Goal: Task Accomplishment & Management: Manage account settings

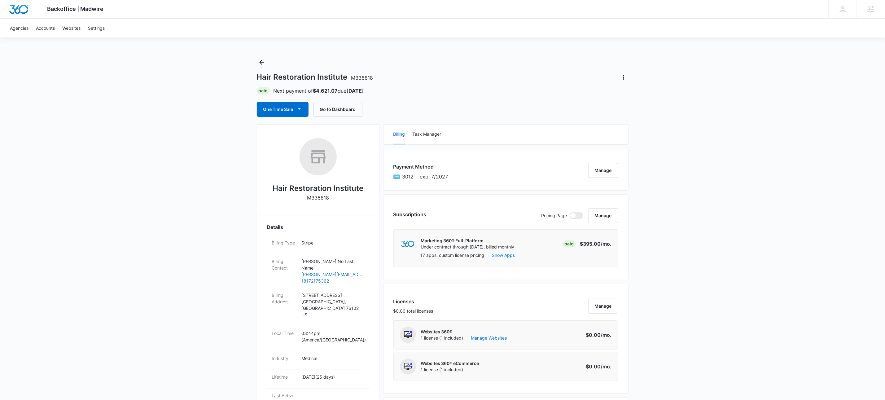
click at [283, 62] on div "Hair Restoration Institute M336818 Paid Next payment of $4,621.07 due [DATE] On…" at bounding box center [443, 86] width 372 height 59
click at [261, 62] on icon "Back" at bounding box center [261, 62] width 7 height 7
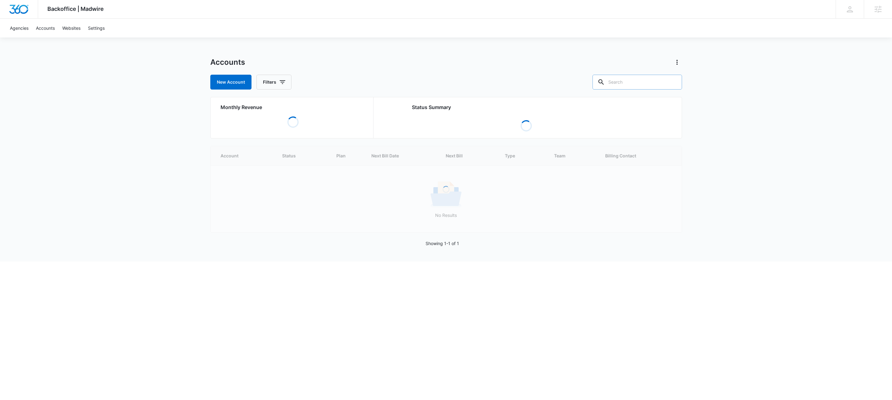
click at [638, 78] on input "text" at bounding box center [636, 82] width 89 height 15
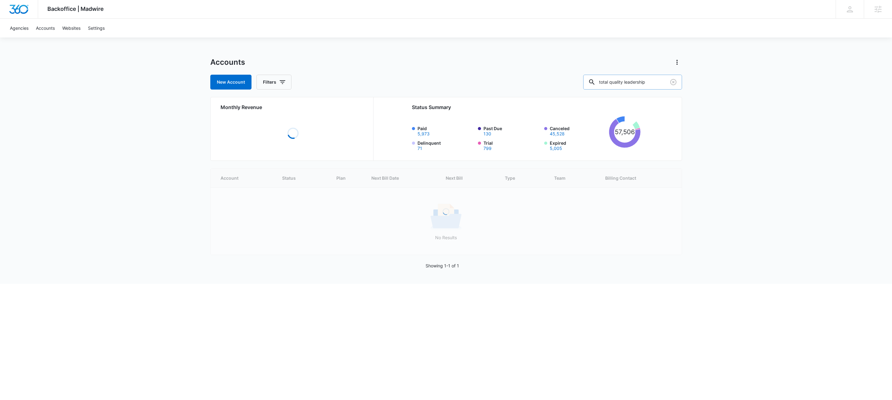
type input "total quality leadership"
click at [283, 83] on icon "button" at bounding box center [282, 81] width 7 height 7
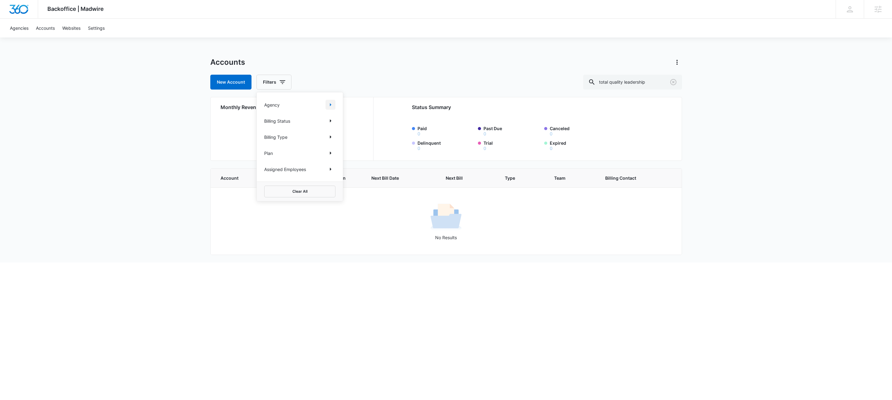
click at [332, 106] on icon "Show Agency filters" at bounding box center [330, 104] width 7 height 7
click at [311, 126] on label "Search All Agencies" at bounding box center [299, 125] width 71 height 7
click at [264, 125] on input "Search All Agencies" at bounding box center [264, 125] width 0 height 0
checkbox input "true"
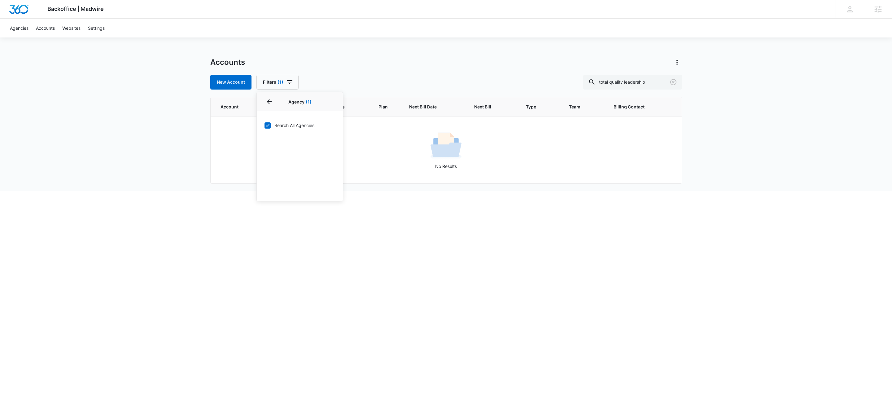
click at [552, 74] on div "Accounts New Account Filters (1) Agency 1 Agency (1) Search All Agencies Billin…" at bounding box center [446, 73] width 472 height 32
click at [645, 77] on input "total quality leadership" at bounding box center [632, 82] width 99 height 15
type input "[PERSON_NAME]"
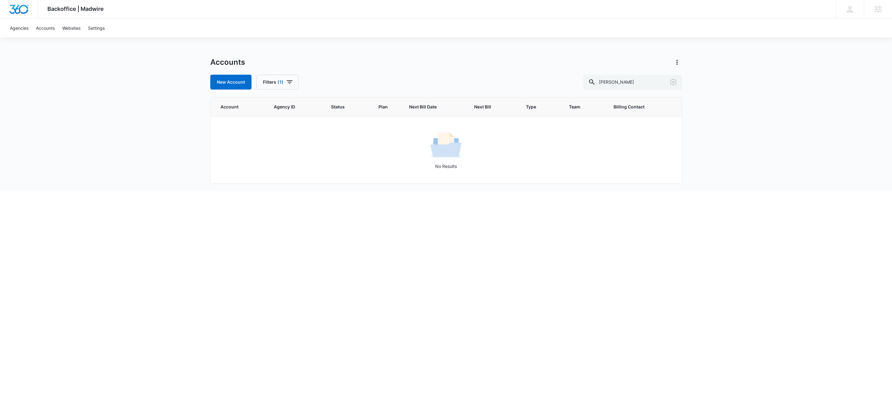
click at [459, 53] on div "Backoffice | Madwire Apps Settings KW Kait Weagraff [EMAIL_ADDRESS][PERSON_NAME…" at bounding box center [446, 95] width 892 height 191
click at [290, 82] on icon "button" at bounding box center [290, 82] width 6 height 4
click at [332, 104] on icon "Show Agency filters" at bounding box center [330, 104] width 7 height 7
click at [529, 58] on div "Accounts" at bounding box center [446, 62] width 472 height 10
click at [637, 82] on input "[PERSON_NAME]" at bounding box center [632, 82] width 99 height 15
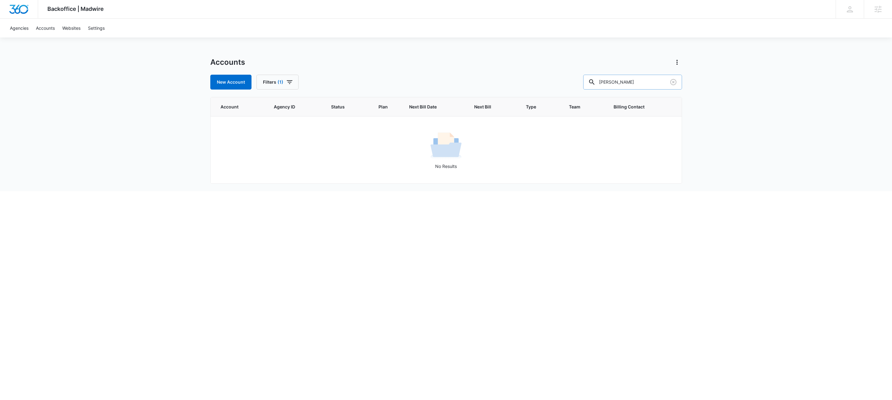
click at [637, 82] on input "[PERSON_NAME]" at bounding box center [632, 82] width 99 height 15
click at [665, 81] on input "[PERSON_NAME]" at bounding box center [632, 82] width 99 height 15
drag, startPoint x: 659, startPoint y: 83, endPoint x: 574, endPoint y: 82, distance: 85.1
click at [574, 82] on div "New Account Filters (1) john taylor" at bounding box center [446, 82] width 472 height 15
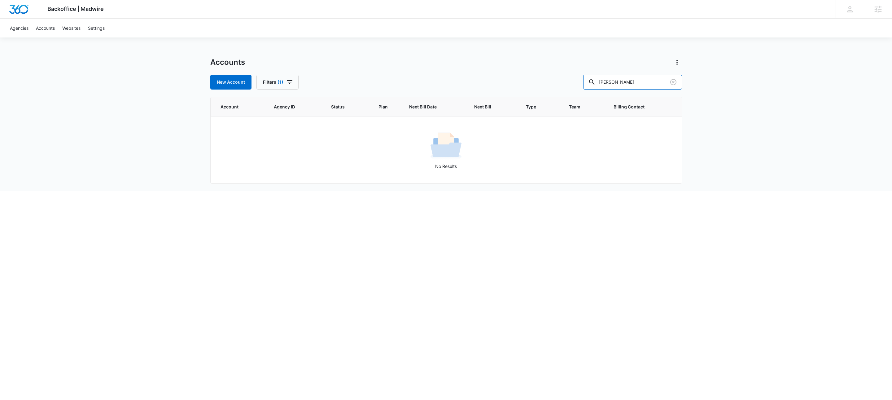
paste input "M28312"
type input "M28312"
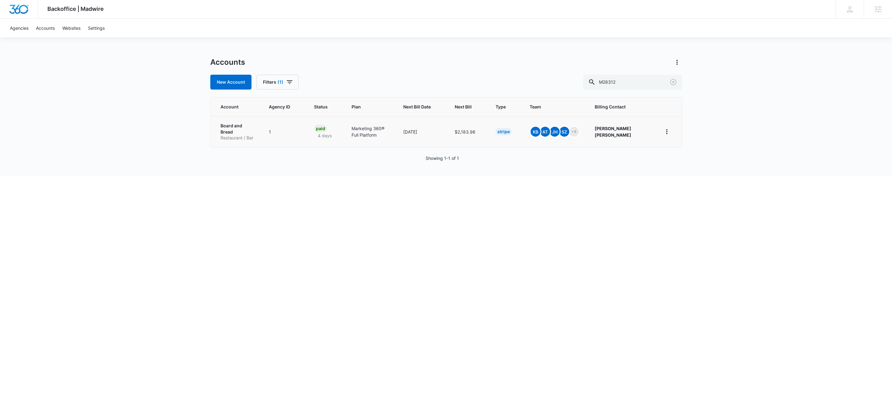
click at [228, 135] on p "Restaurant / Bar" at bounding box center [237, 138] width 34 height 6
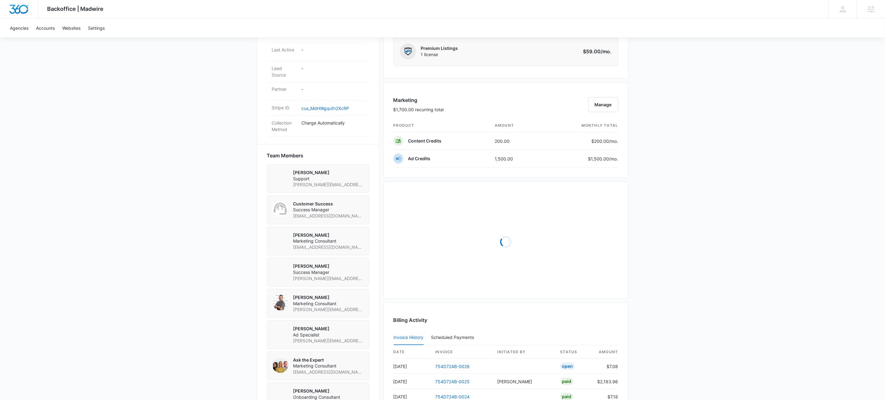
scroll to position [472, 0]
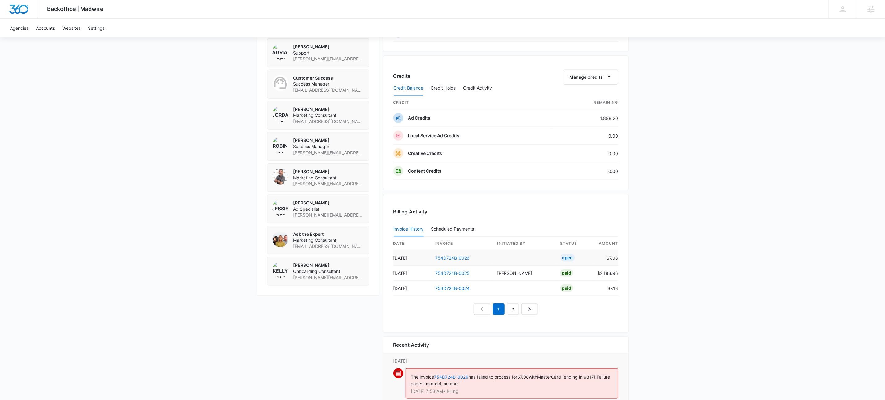
click at [446, 259] on link "754D724B-0026" at bounding box center [452, 257] width 34 height 5
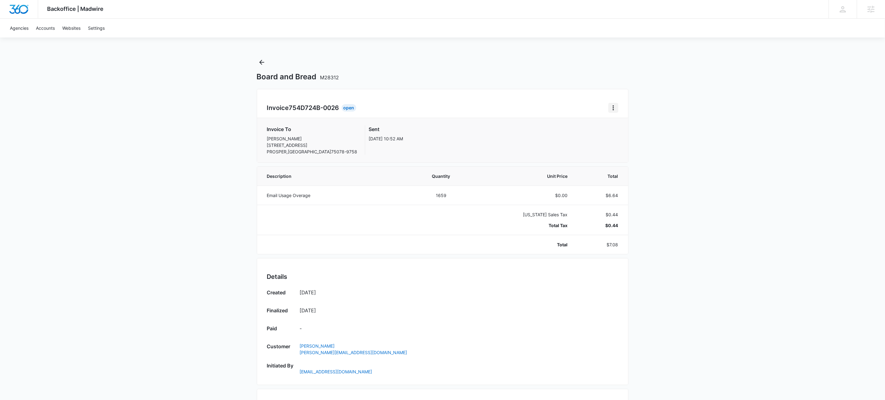
click at [613, 109] on icon "Home" at bounding box center [612, 107] width 1 height 5
click at [628, 132] on div "Retry Payment" at bounding box center [634, 134] width 36 height 4
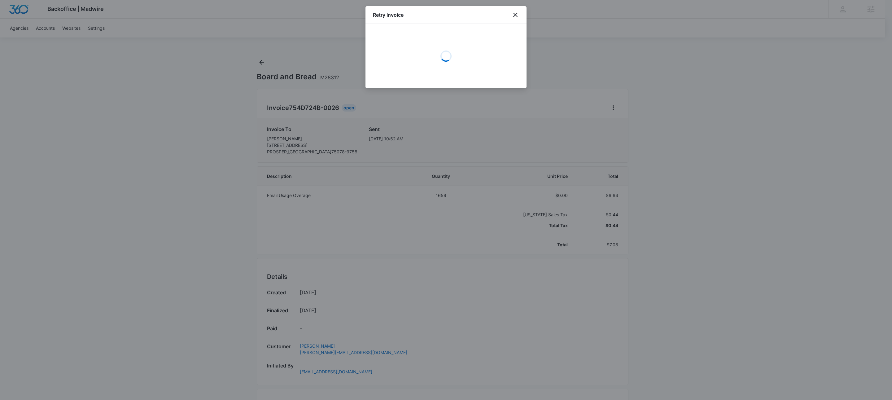
select select "pm_1S59VwA4n8RTgNjUWDWNBEhd"
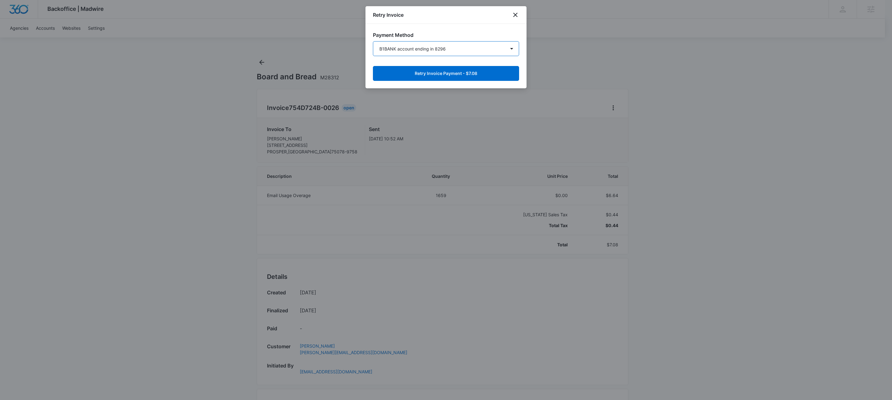
click at [436, 51] on select "Mastercard ending in 6817 Amex ending in 3006 Amex ending in 3019 Amex ending i…" at bounding box center [446, 48] width 146 height 15
click at [373, 41] on select "Mastercard ending in 6817 Amex ending in 3006 Amex ending in 3019 Amex ending i…" at bounding box center [446, 48] width 146 height 15
click at [474, 47] on select "Mastercard ending in 6817 Amex ending in 3006 Amex ending in 3019 Amex ending i…" at bounding box center [446, 48] width 146 height 15
click at [373, 41] on select "Mastercard ending in 6817 Amex ending in 3006 Amex ending in 3019 Amex ending i…" at bounding box center [446, 48] width 146 height 15
click at [477, 75] on button "Retry Invoice Payment - $7.08" at bounding box center [446, 73] width 146 height 15
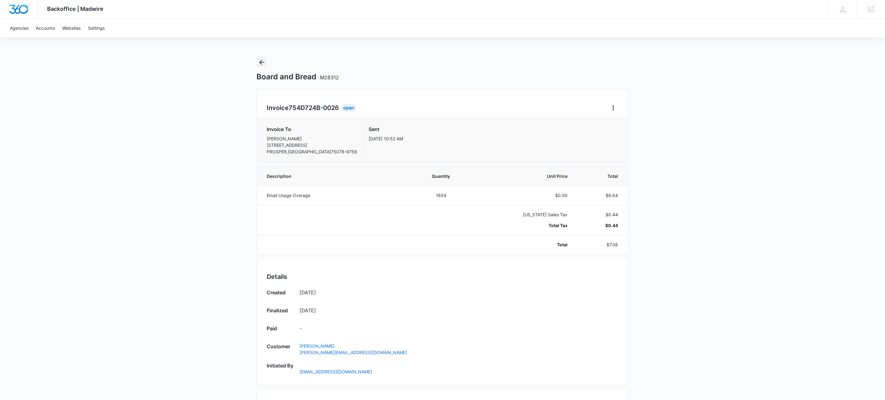
click at [262, 63] on icon "Back" at bounding box center [261, 62] width 7 height 7
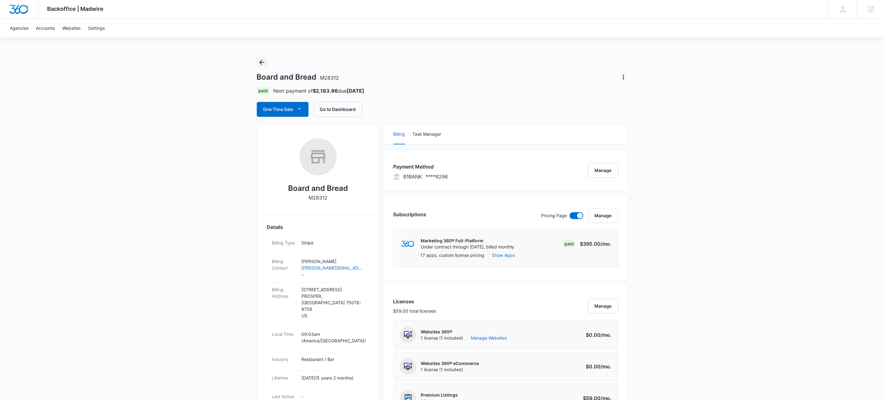
click at [259, 66] on icon "Back" at bounding box center [261, 62] width 7 height 7
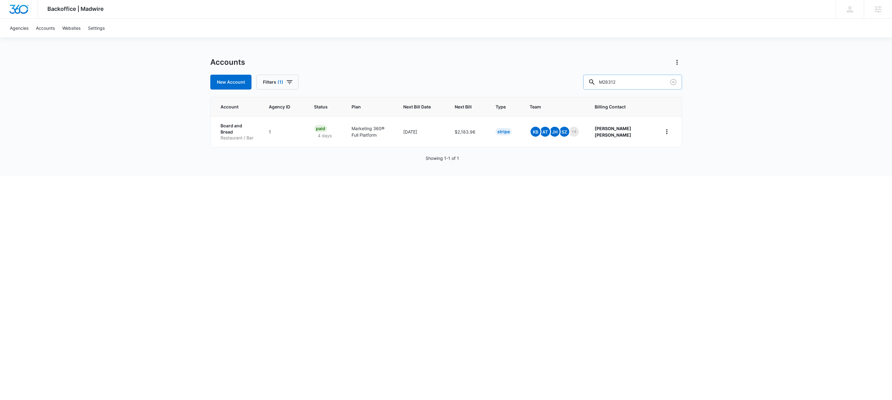
click at [637, 79] on input "M28312" at bounding box center [632, 82] width 99 height 15
type input "m177939"
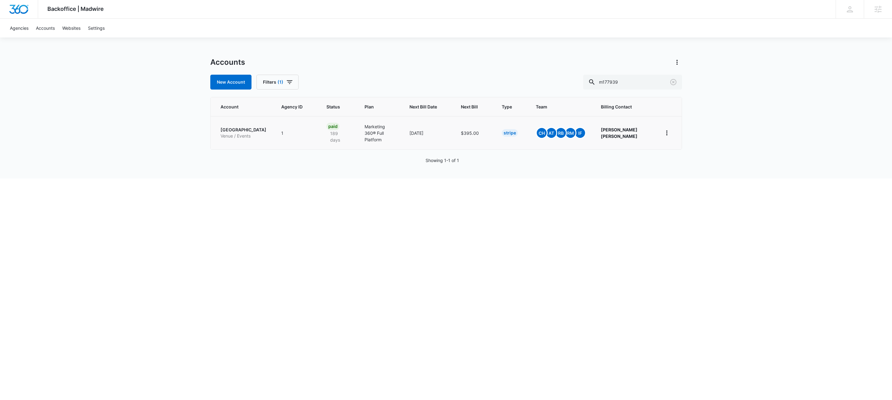
click at [266, 139] on p "Venue / Events" at bounding box center [243, 136] width 46 height 6
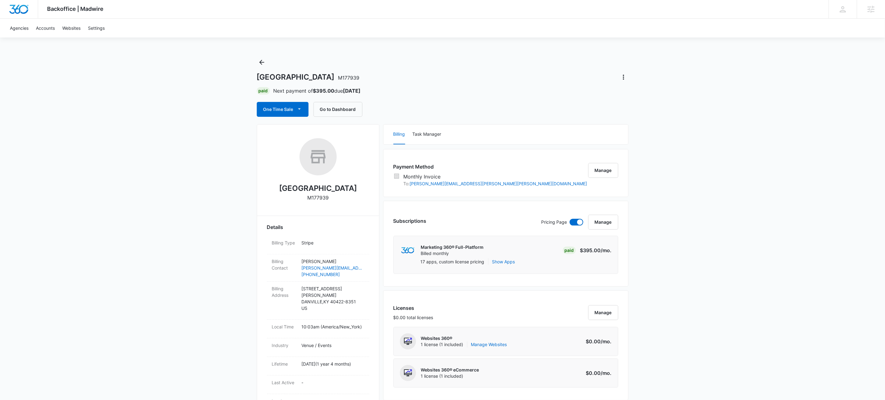
scroll to position [428, 0]
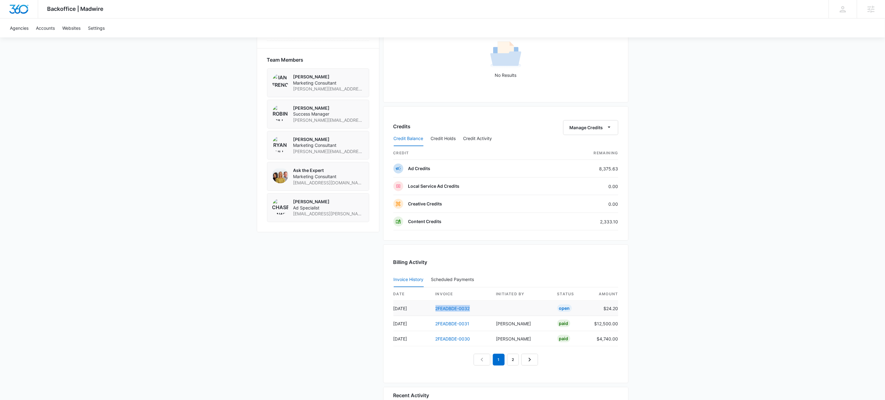
drag, startPoint x: 431, startPoint y: 310, endPoint x: 473, endPoint y: 314, distance: 42.3
click at [473, 314] on td "2FEADBDE-0032" at bounding box center [460, 308] width 61 height 15
copy link "2FEADBDE-0032"
click at [607, 129] on icon "button" at bounding box center [609, 127] width 7 height 7
click at [594, 157] on div "Withdraw Credits" at bounding box center [599, 159] width 58 height 4
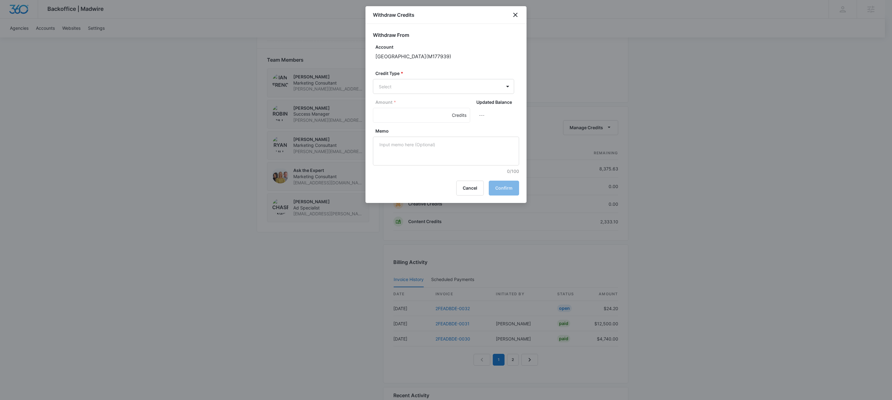
click at [456, 94] on form "Withdraw From Account Boyle County Performing Arts Center ( M177939 ) Credit Ty…" at bounding box center [446, 102] width 146 height 143
click at [409, 89] on body "Backoffice | Madwire Apps Settings KW Kait Weagraff kaitlyn.weagraff@madwire.co…" at bounding box center [446, 27] width 892 height 911
click at [404, 111] on p "Ad Credits (8375.63 Credits)" at bounding box center [424, 110] width 59 height 7
click at [411, 112] on input "Amount *" at bounding box center [421, 115] width 97 height 15
type input "24.20"
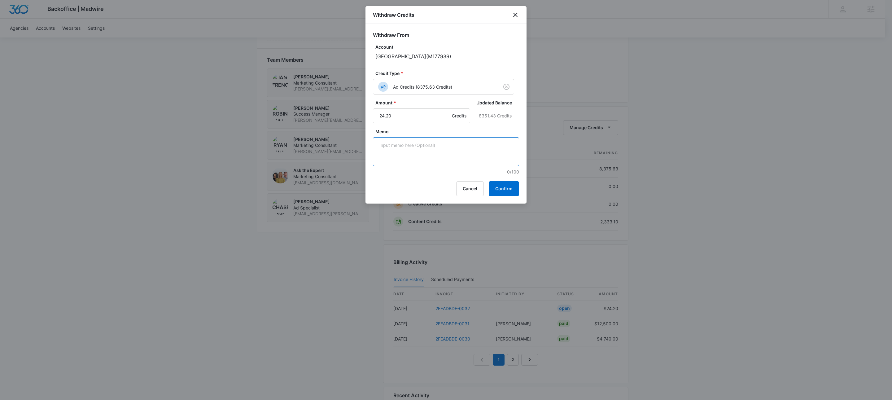
paste textarea "2FEADBDE-0032"
type textarea "2FEADBDE-0032"
click at [510, 189] on button "Confirm" at bounding box center [504, 188] width 30 height 15
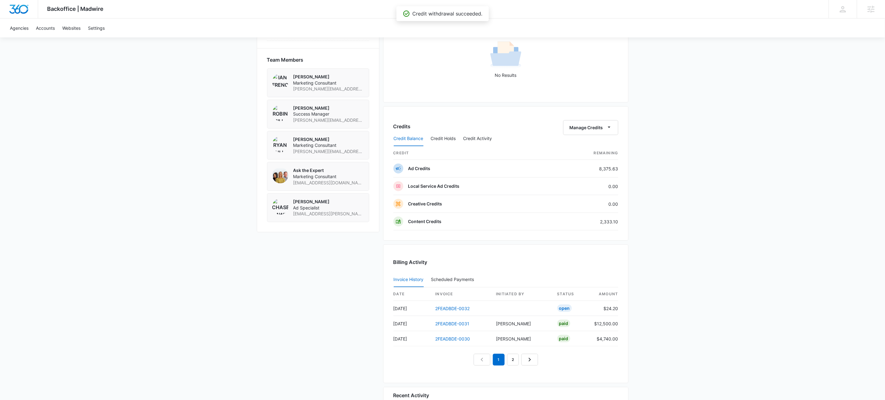
click at [236, 279] on div "Backoffice | Madwire Apps Settings KW Kait Weagraff kaitlyn.weagraff@madwire.co…" at bounding box center [442, 27] width 885 height 911
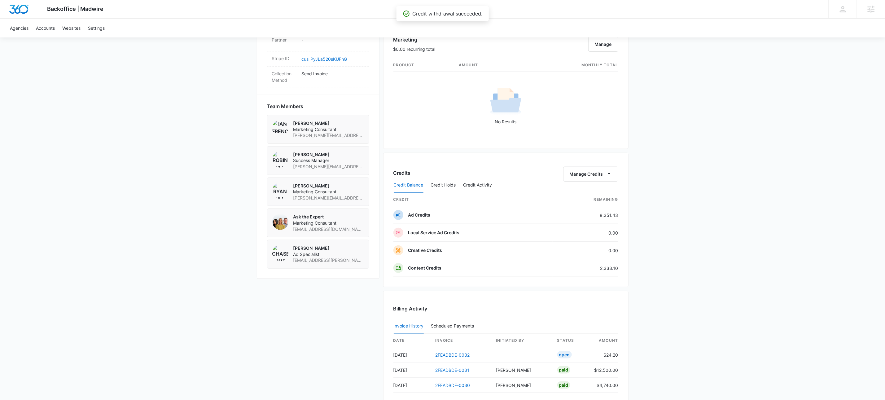
scroll to position [337, 0]
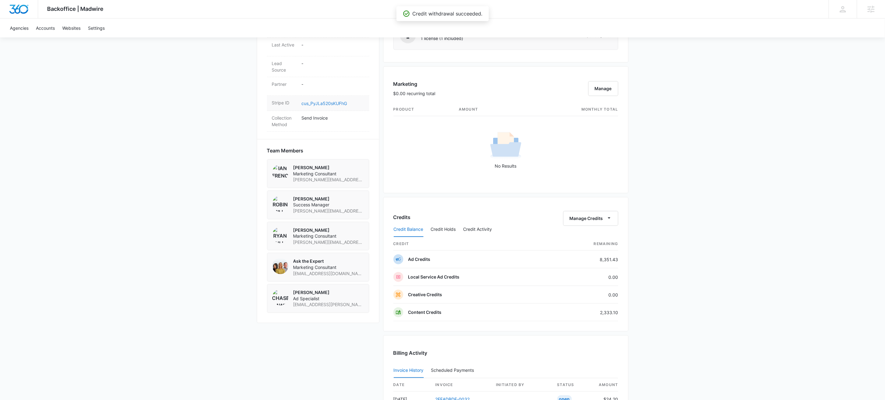
click at [340, 106] on link "cus_PyJLa520sKUFhG" at bounding box center [325, 103] width 46 height 5
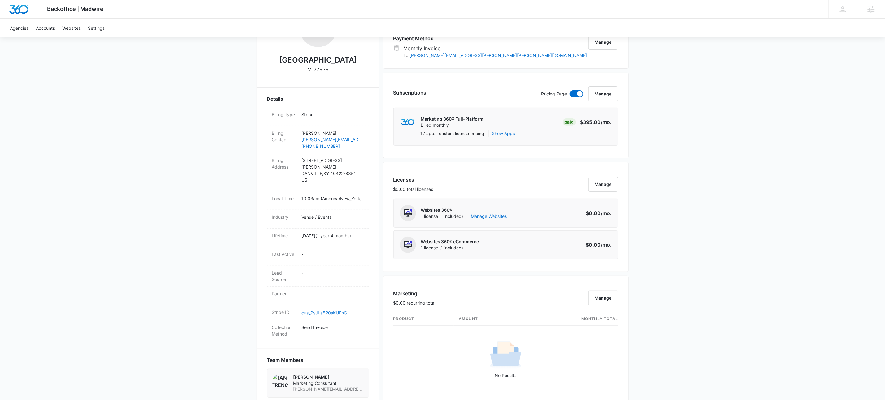
scroll to position [0, 0]
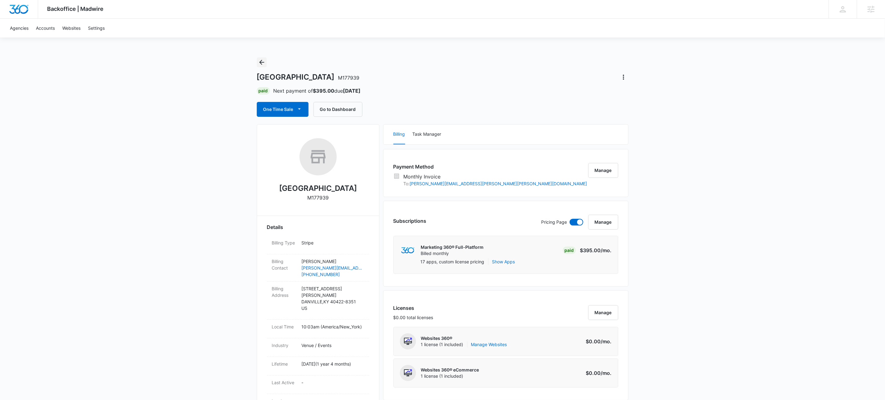
click at [265, 59] on button "Back" at bounding box center [262, 62] width 10 height 10
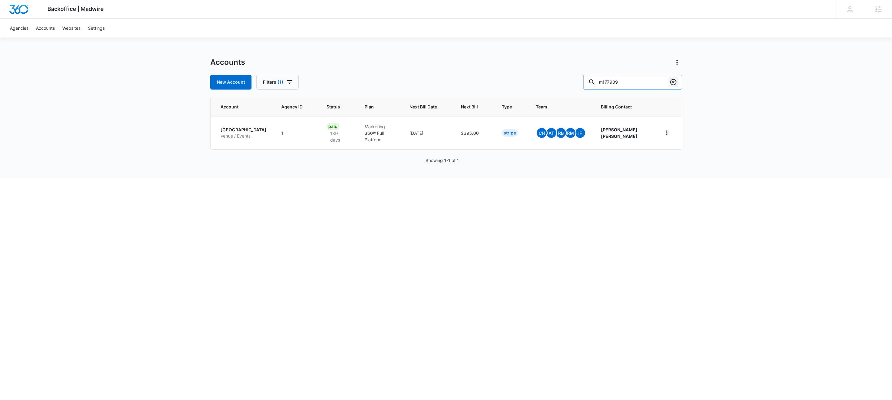
click at [670, 86] on button "Clear" at bounding box center [673, 82] width 10 height 10
click at [670, 86] on div at bounding box center [673, 82] width 10 height 15
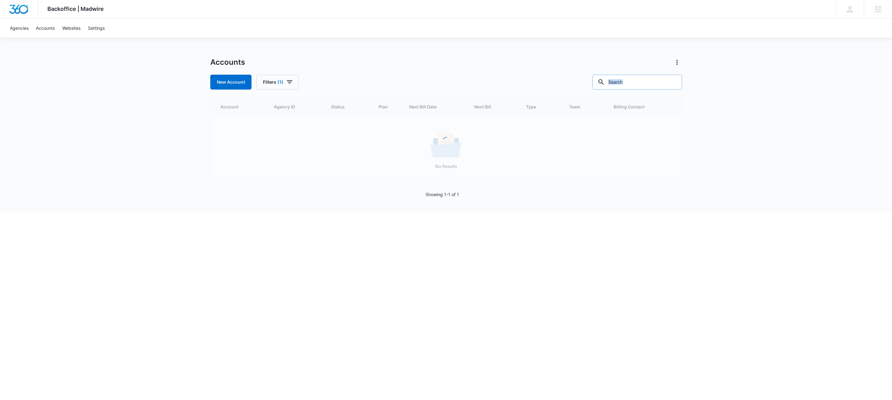
click at [655, 84] on input "text" at bounding box center [636, 82] width 89 height 15
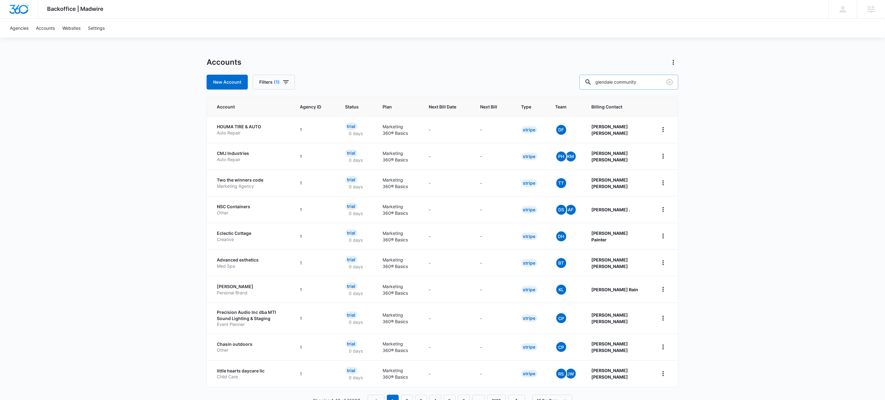
type input "glendale community"
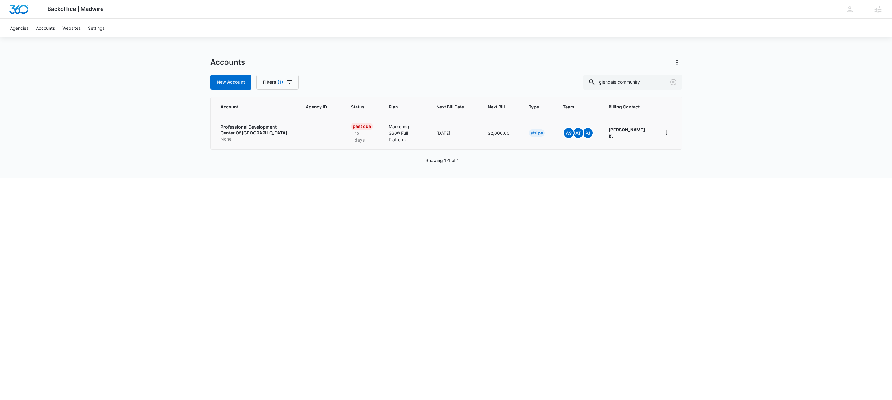
click at [269, 131] on p "Professional Development Center Of Glendale Community College" at bounding box center [255, 130] width 71 height 12
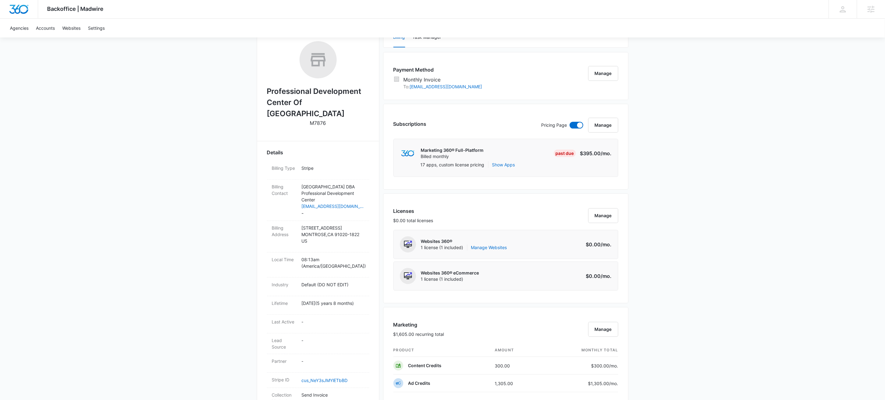
scroll to position [313, 0]
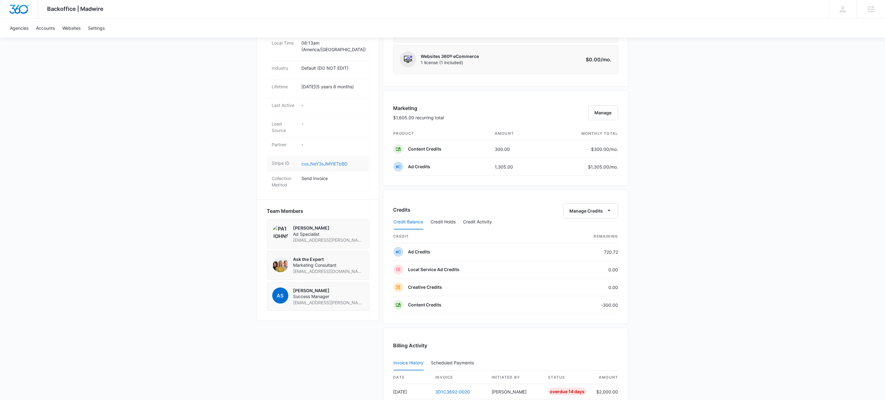
click at [336, 163] on link "cus_NeY3sJMYlETbBD" at bounding box center [325, 163] width 46 height 5
